Goal: Task Accomplishment & Management: Use online tool/utility

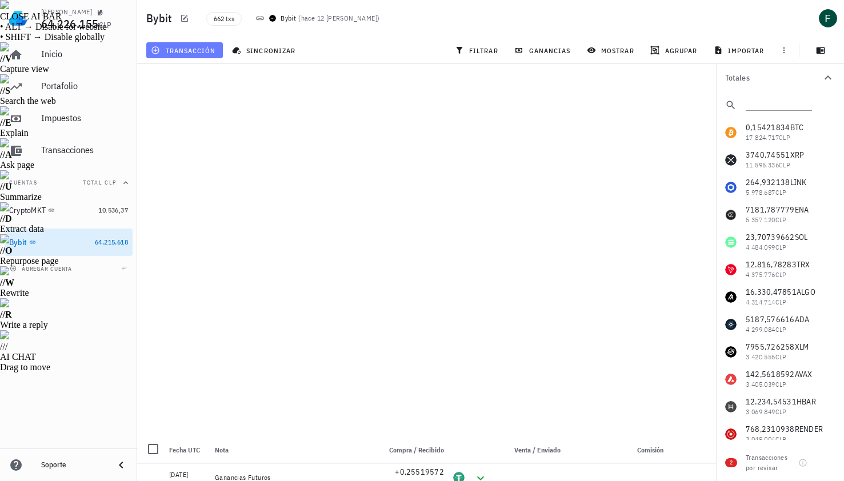
click at [213, 45] on button "transacción" at bounding box center [184, 50] width 77 height 16
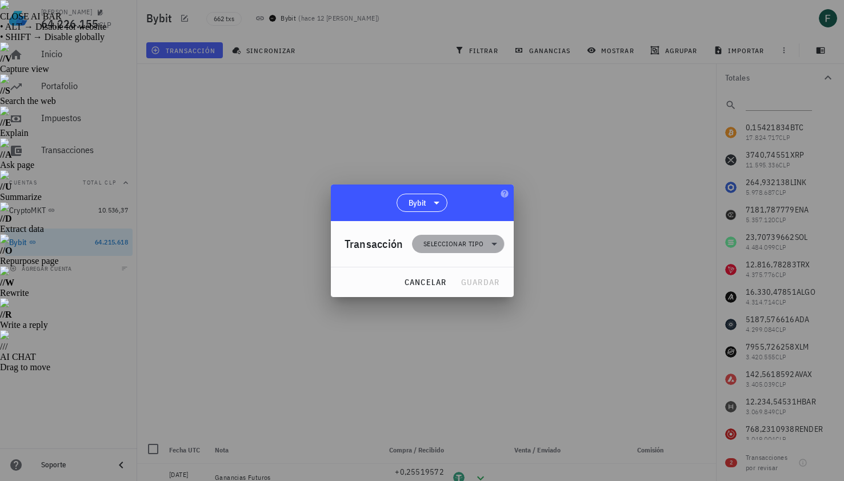
click at [431, 243] on span "Seleccionar tipo" at bounding box center [453, 243] width 60 height 11
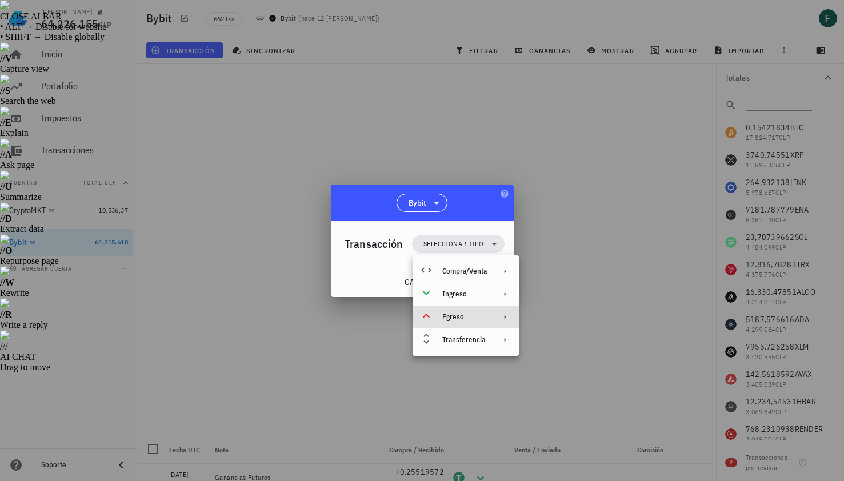
click at [452, 318] on div "Egreso" at bounding box center [464, 316] width 45 height 9
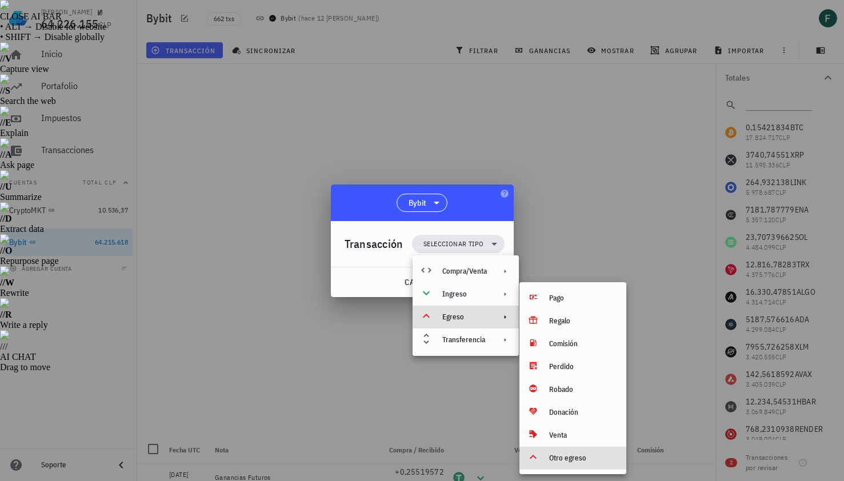
click at [555, 464] on div "Otro egreso" at bounding box center [572, 458] width 107 height 23
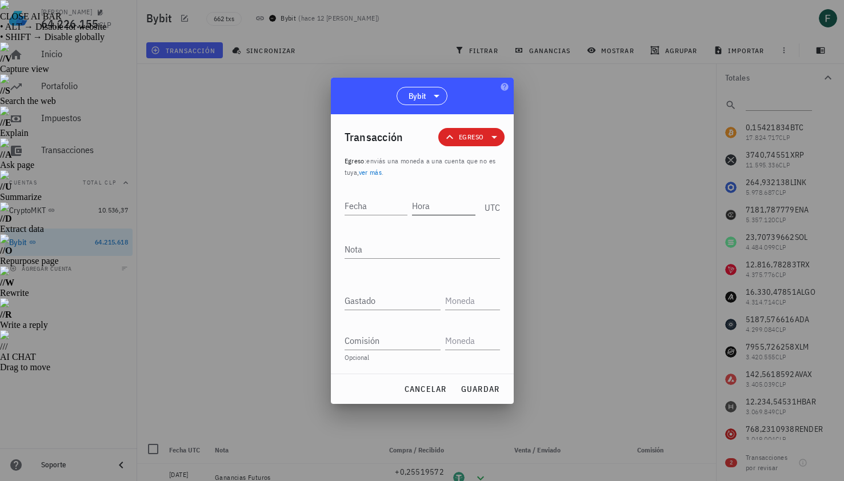
click at [427, 203] on input "Hora" at bounding box center [443, 206] width 63 height 18
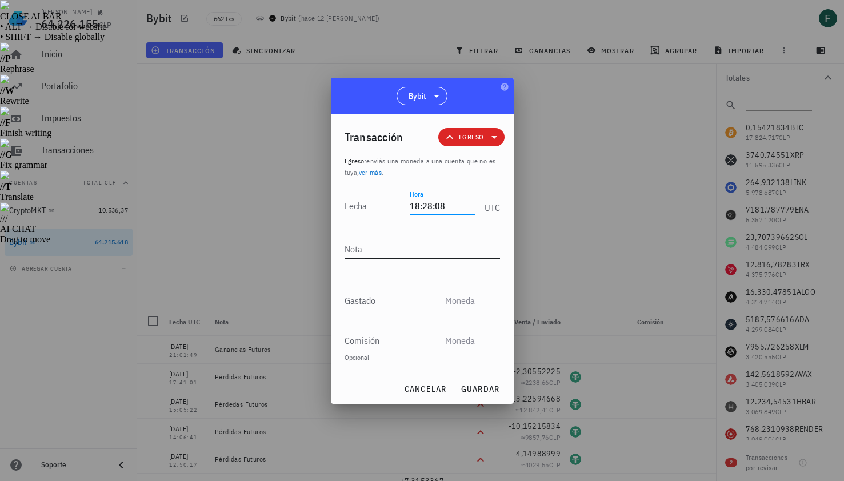
type input "18:28:08"
click at [402, 254] on textarea "Nota" at bounding box center [421, 249] width 155 height 18
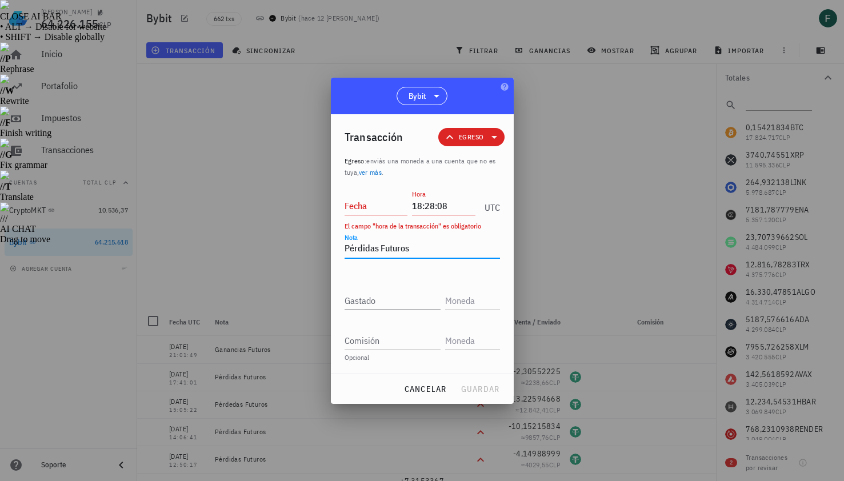
type textarea "Pérdidas Futuros"
click at [386, 298] on input "Gastado" at bounding box center [392, 300] width 96 height 18
paste input "4,92360756"
type input "4,92360756"
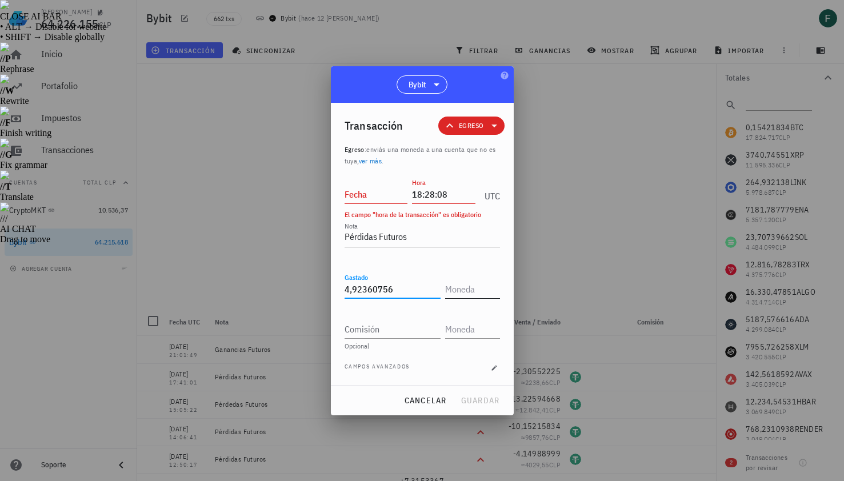
click at [460, 291] on input "text" at bounding box center [471, 289] width 53 height 18
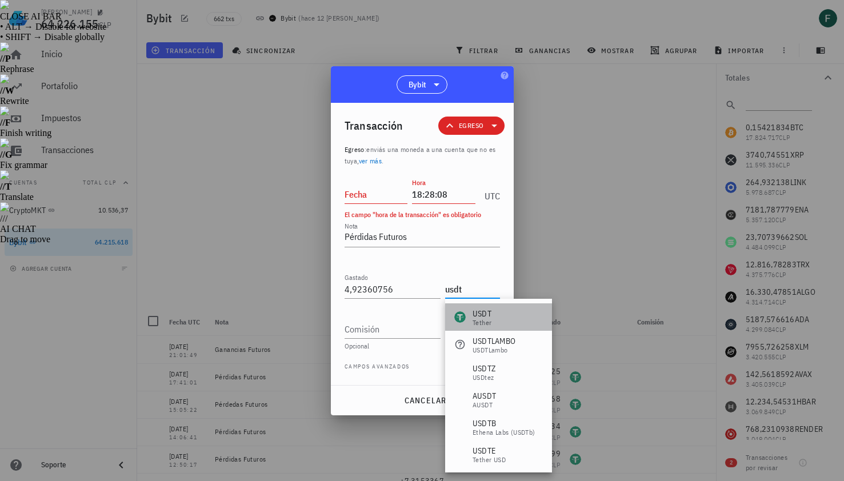
click at [479, 309] on div "USDT" at bounding box center [481, 313] width 19 height 11
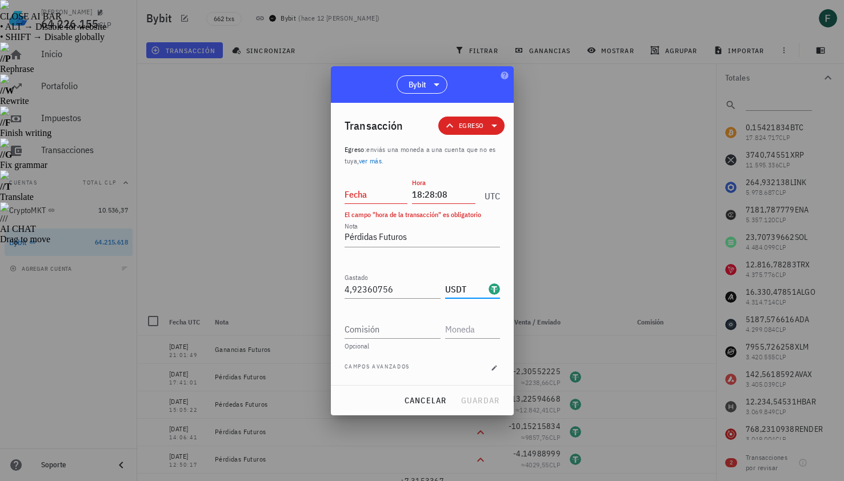
type input "USDT"
click at [368, 194] on input "Fecha" at bounding box center [375, 194] width 63 height 18
type input "[DATE]"
click at [480, 398] on span "guardar" at bounding box center [479, 400] width 39 height 10
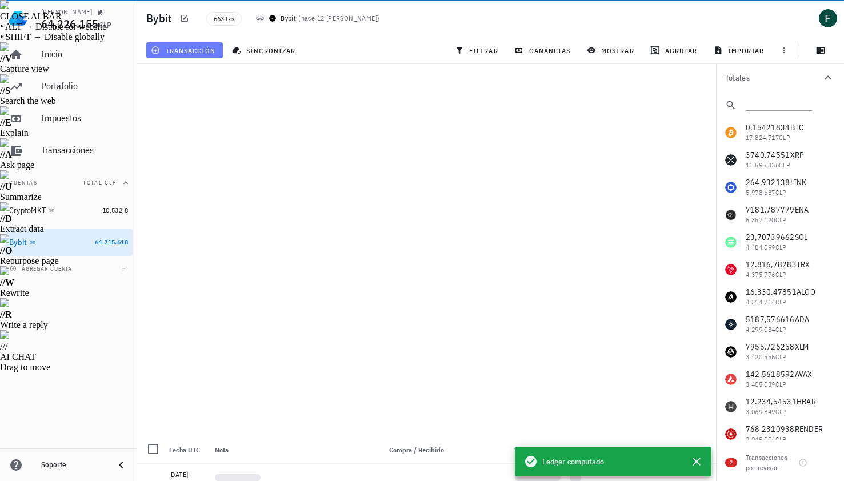
click at [189, 54] on span "transacción" at bounding box center [184, 50] width 62 height 9
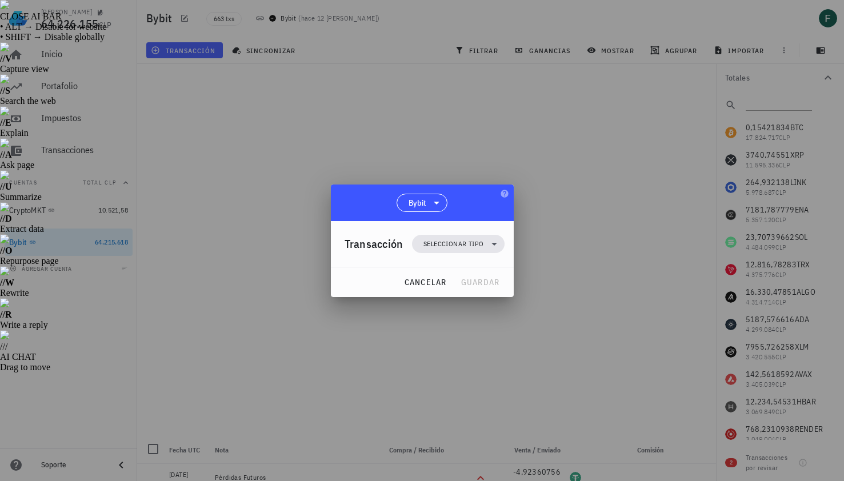
click at [458, 228] on div "Transacción Seleccionar tipo" at bounding box center [424, 244] width 160 height 46
click at [458, 246] on span "Seleccionar tipo" at bounding box center [453, 243] width 60 height 11
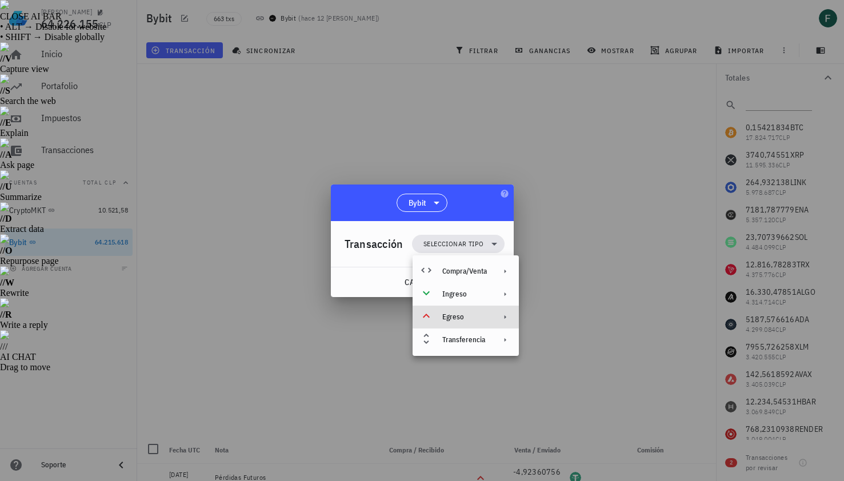
click at [467, 326] on div "Egreso" at bounding box center [465, 317] width 106 height 23
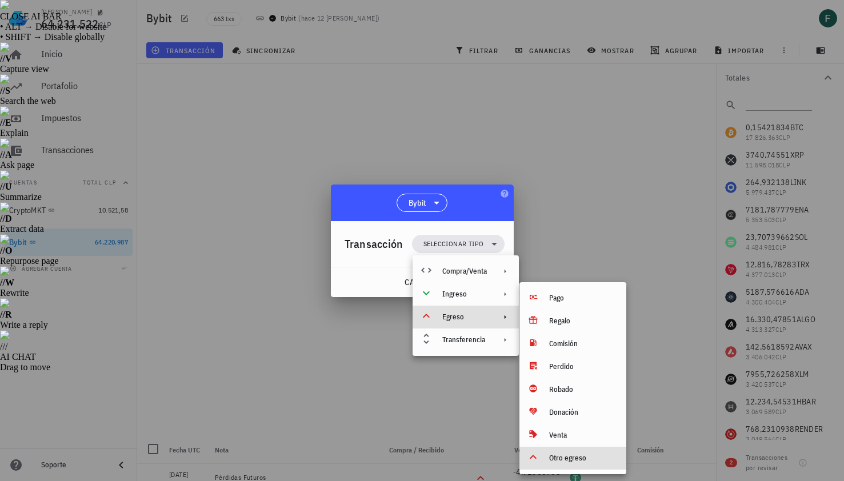
click at [566, 457] on div "Otro egreso" at bounding box center [583, 458] width 68 height 9
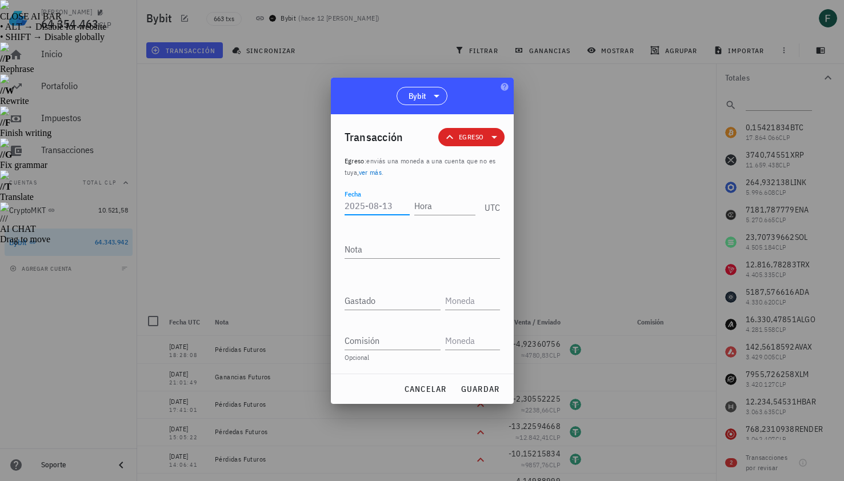
click at [382, 203] on input "Fecha" at bounding box center [376, 206] width 65 height 18
type input "[DATE]"
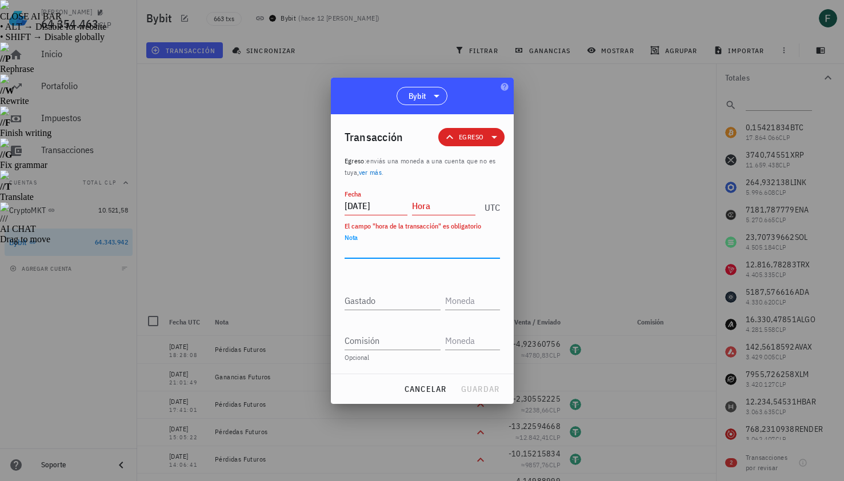
click at [402, 245] on textarea "Nota" at bounding box center [421, 249] width 155 height 18
type textarea "Pérdidas Futuros"
click at [451, 302] on input "text" at bounding box center [471, 300] width 53 height 18
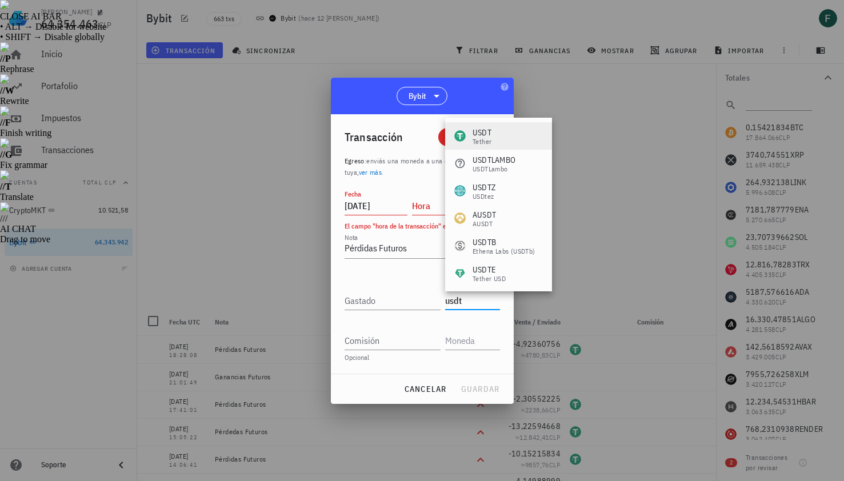
click at [492, 121] on div "USDT Tether USDTLAMBO USDTLambo USDTZ USDtez AUSDT aUSDT USDTB Ethena Labs (USD…" at bounding box center [498, 397] width 107 height 558
click at [492, 122] on div "USDT Tether" at bounding box center [498, 135] width 107 height 27
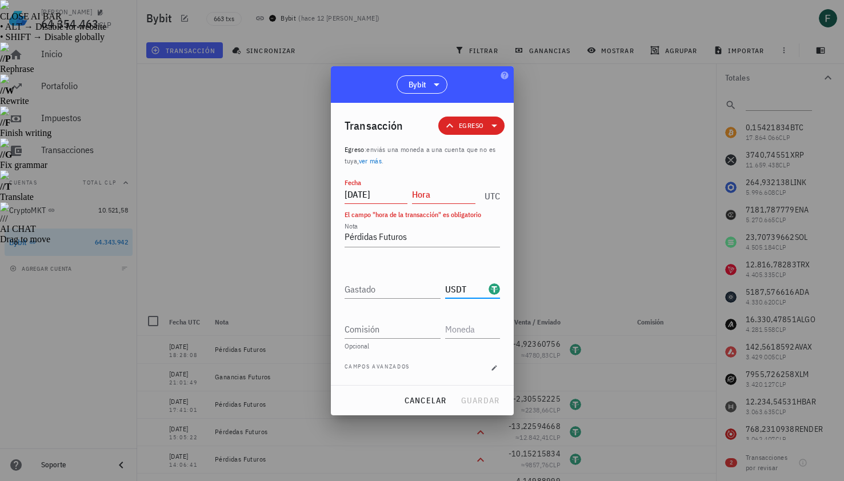
type input "USDT"
click at [560, 214] on div at bounding box center [422, 240] width 844 height 481
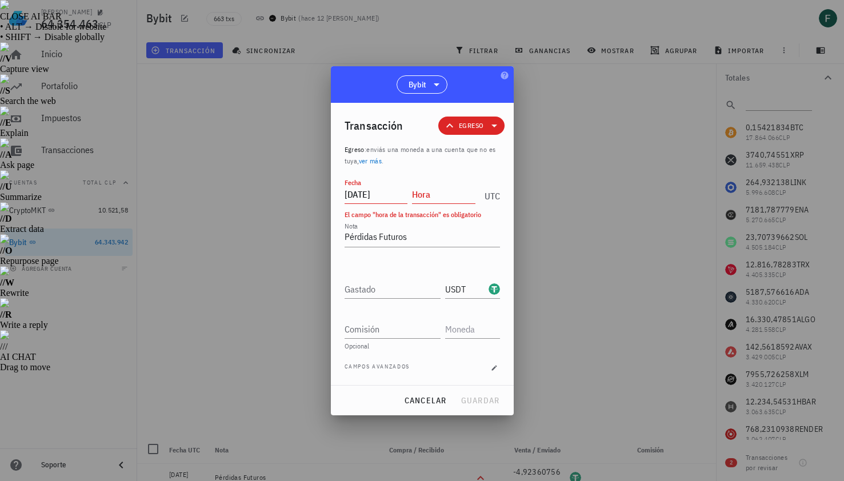
click at [438, 196] on input "Hora" at bounding box center [443, 194] width 63 height 18
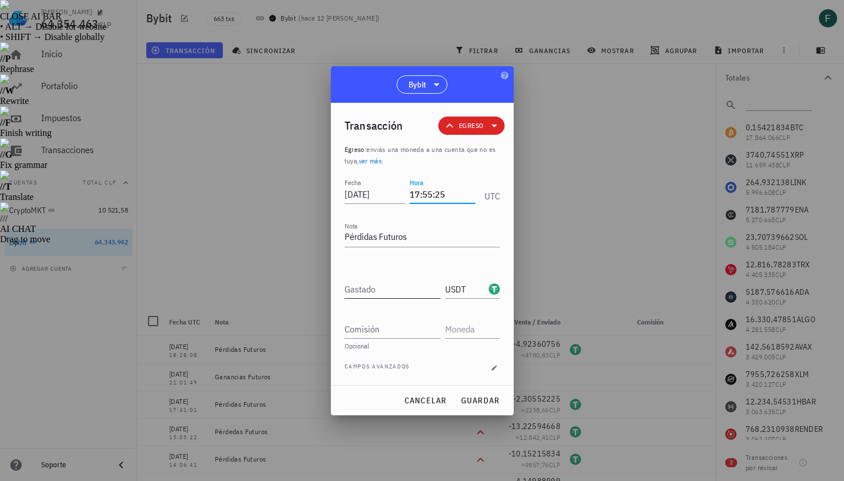
type input "17:55:25"
click at [398, 291] on input "Gastado" at bounding box center [392, 289] width 96 height 18
paste input "4,3289402"
type input "4,3289402"
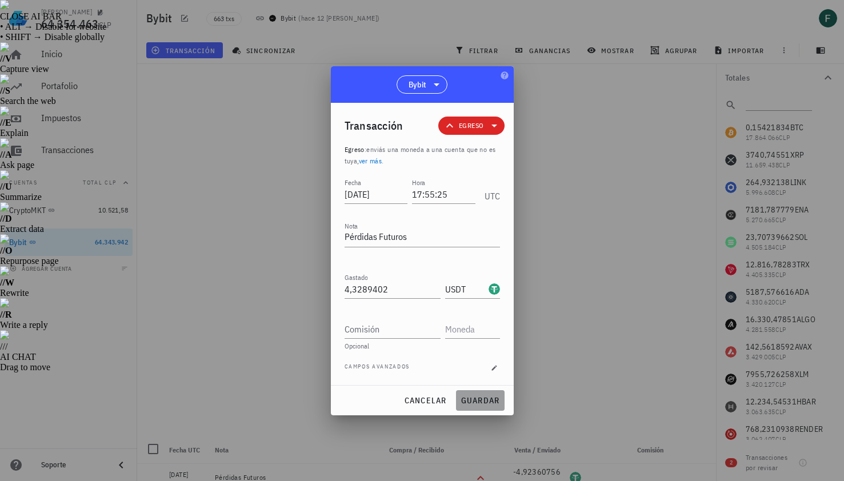
click at [474, 399] on span "guardar" at bounding box center [479, 400] width 39 height 10
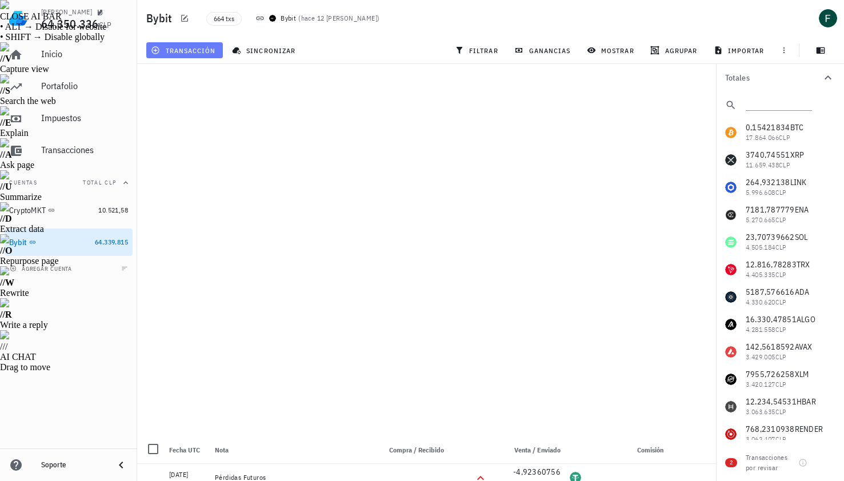
click at [202, 49] on span "transacción" at bounding box center [184, 50] width 62 height 9
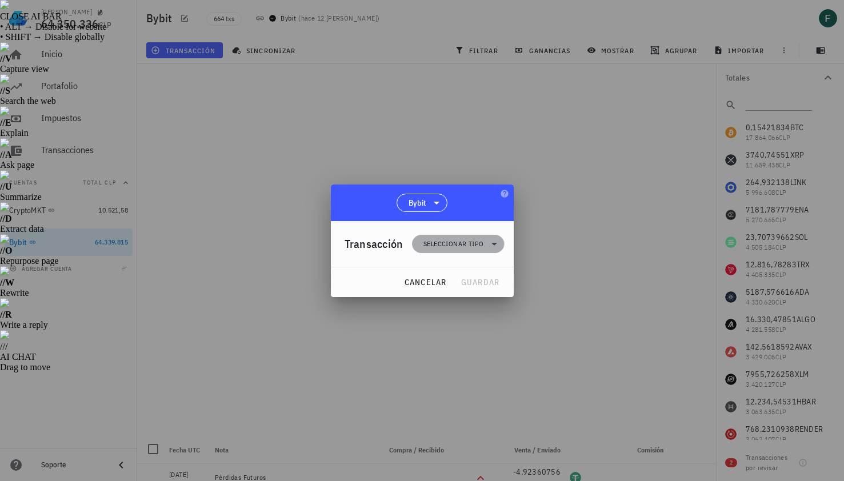
click at [427, 239] on span "Seleccionar tipo" at bounding box center [453, 243] width 60 height 11
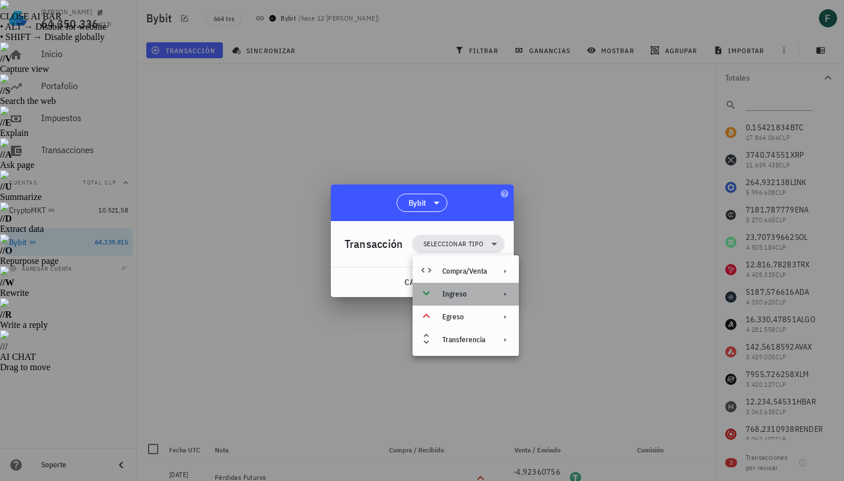
click at [462, 297] on div "Ingreso" at bounding box center [464, 294] width 45 height 9
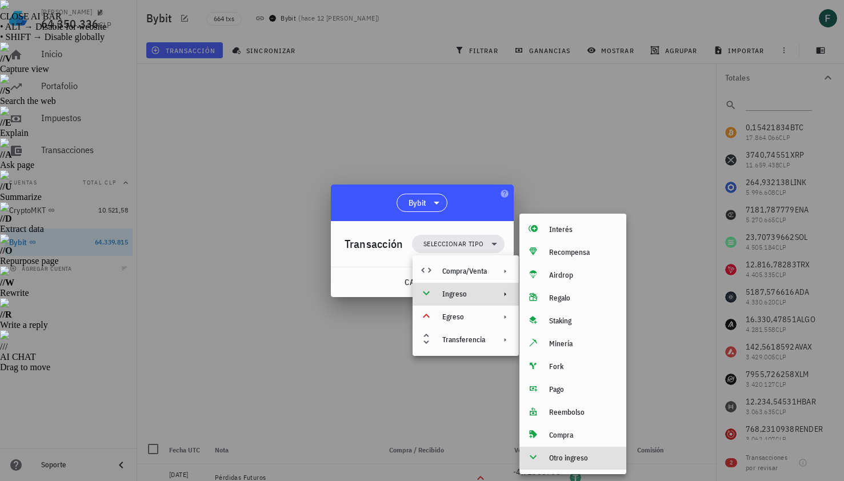
click at [574, 460] on div "Otro ingreso" at bounding box center [583, 458] width 68 height 9
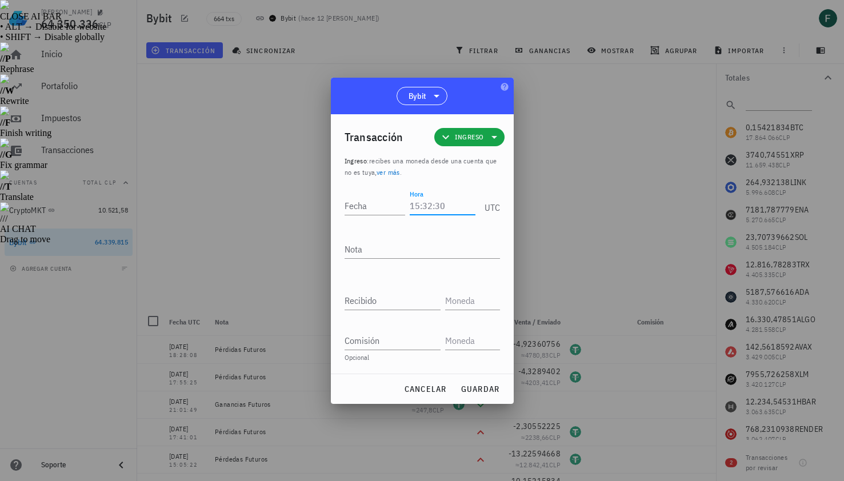
click at [436, 203] on input "Hora" at bounding box center [442, 206] width 65 height 18
type input "16:41:11"
click at [404, 301] on input "Recibido" at bounding box center [392, 300] width 96 height 18
paste input "0,04682331"
type input "0,04682331"
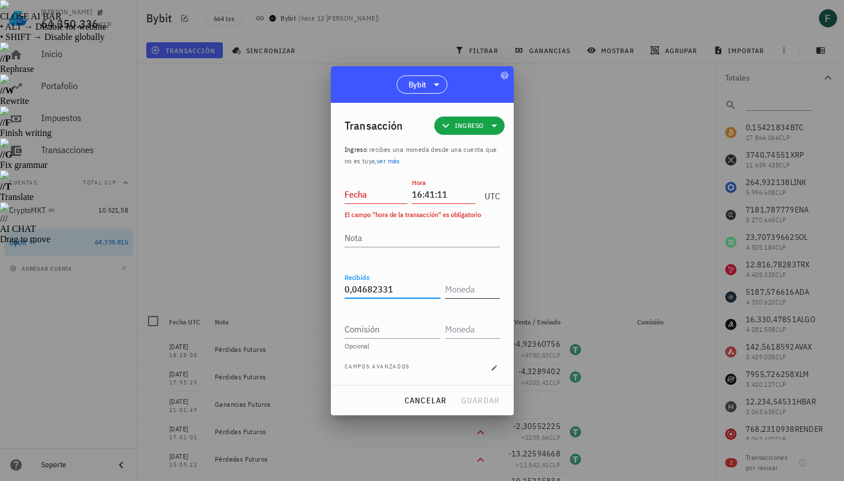
click at [483, 292] on input "text" at bounding box center [471, 289] width 53 height 18
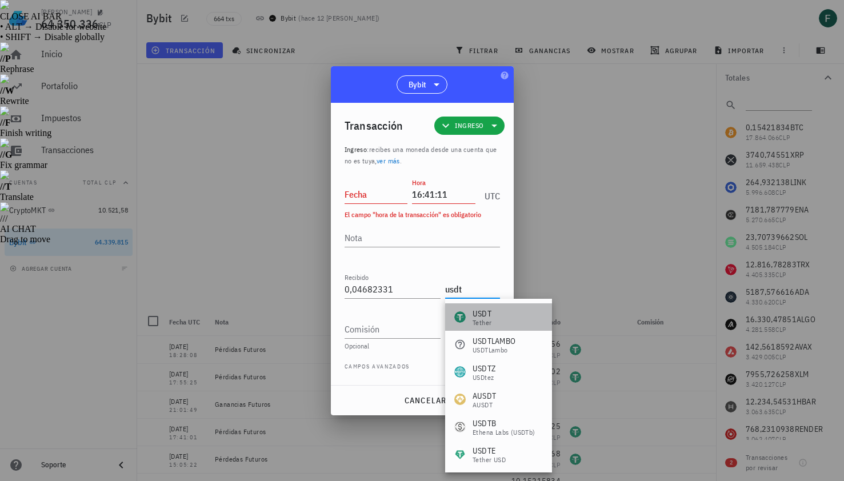
click at [498, 318] on div "USDT Tether" at bounding box center [498, 316] width 107 height 27
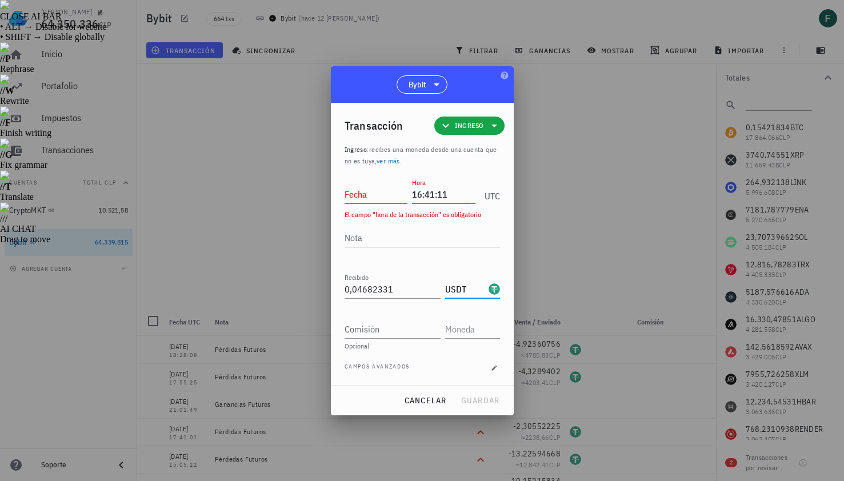
type input "USDT"
click at [359, 194] on input "Fecha" at bounding box center [375, 194] width 63 height 18
type input "[DATE]"
click at [373, 243] on textarea "Nota" at bounding box center [421, 238] width 155 height 18
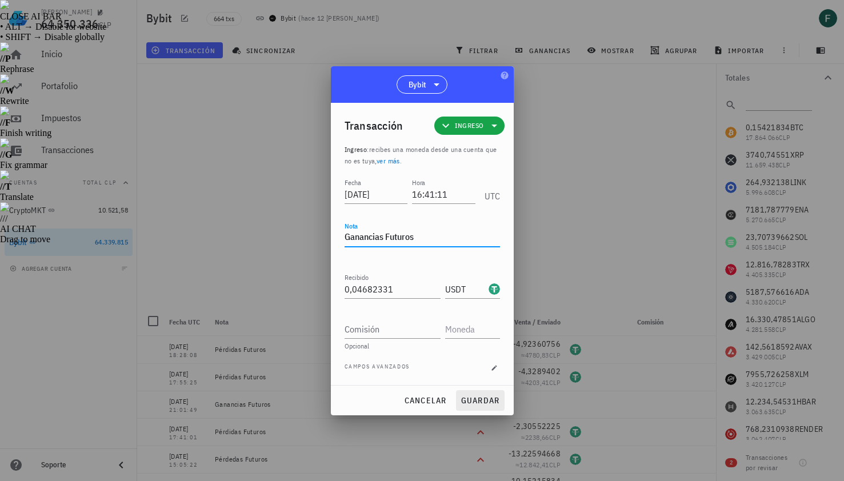
type textarea "Ganancias Futuros"
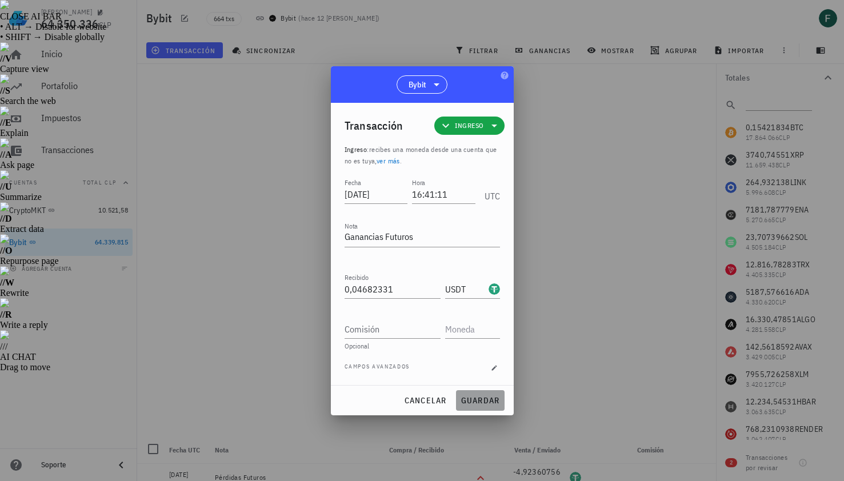
click at [479, 399] on span "guardar" at bounding box center [479, 400] width 39 height 10
